Goal: Navigation & Orientation: Find specific page/section

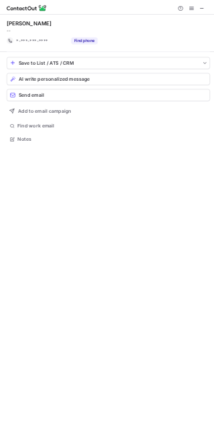
scroll to position [269, 214]
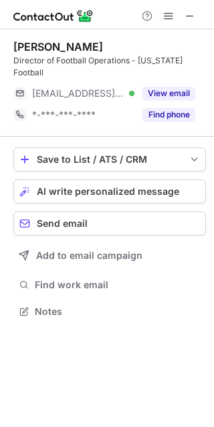
scroll to position [303, 214]
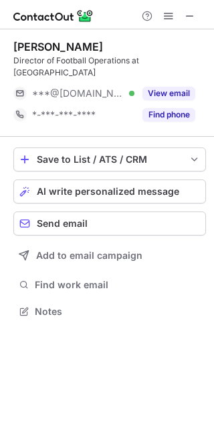
scroll to position [303, 214]
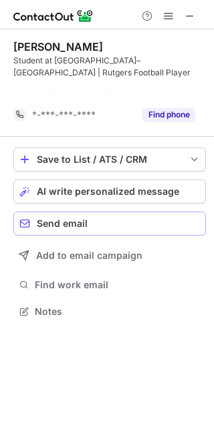
scroll to position [281, 214]
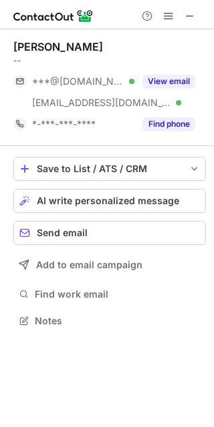
scroll to position [312, 214]
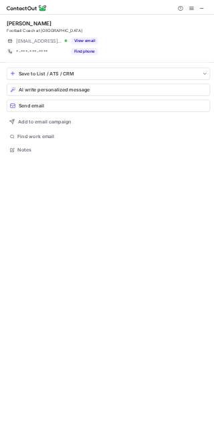
scroll to position [291, 214]
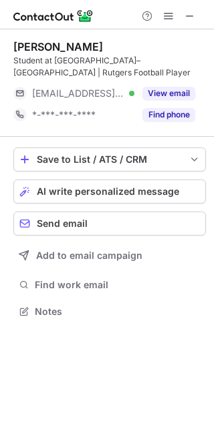
scroll to position [303, 214]
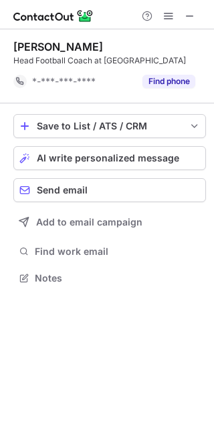
scroll to position [269, 214]
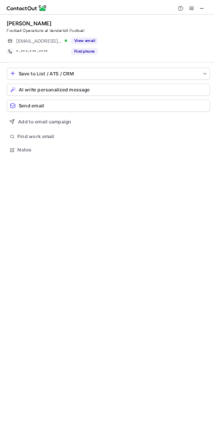
scroll to position [291, 214]
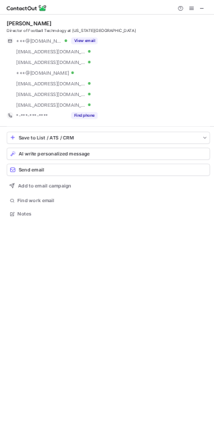
scroll to position [431, 204]
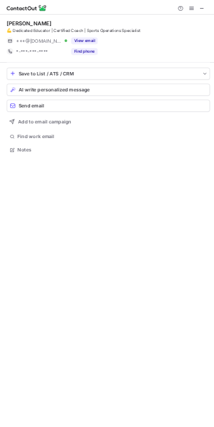
scroll to position [303, 214]
